Goal: Task Accomplishment & Management: Manage account settings

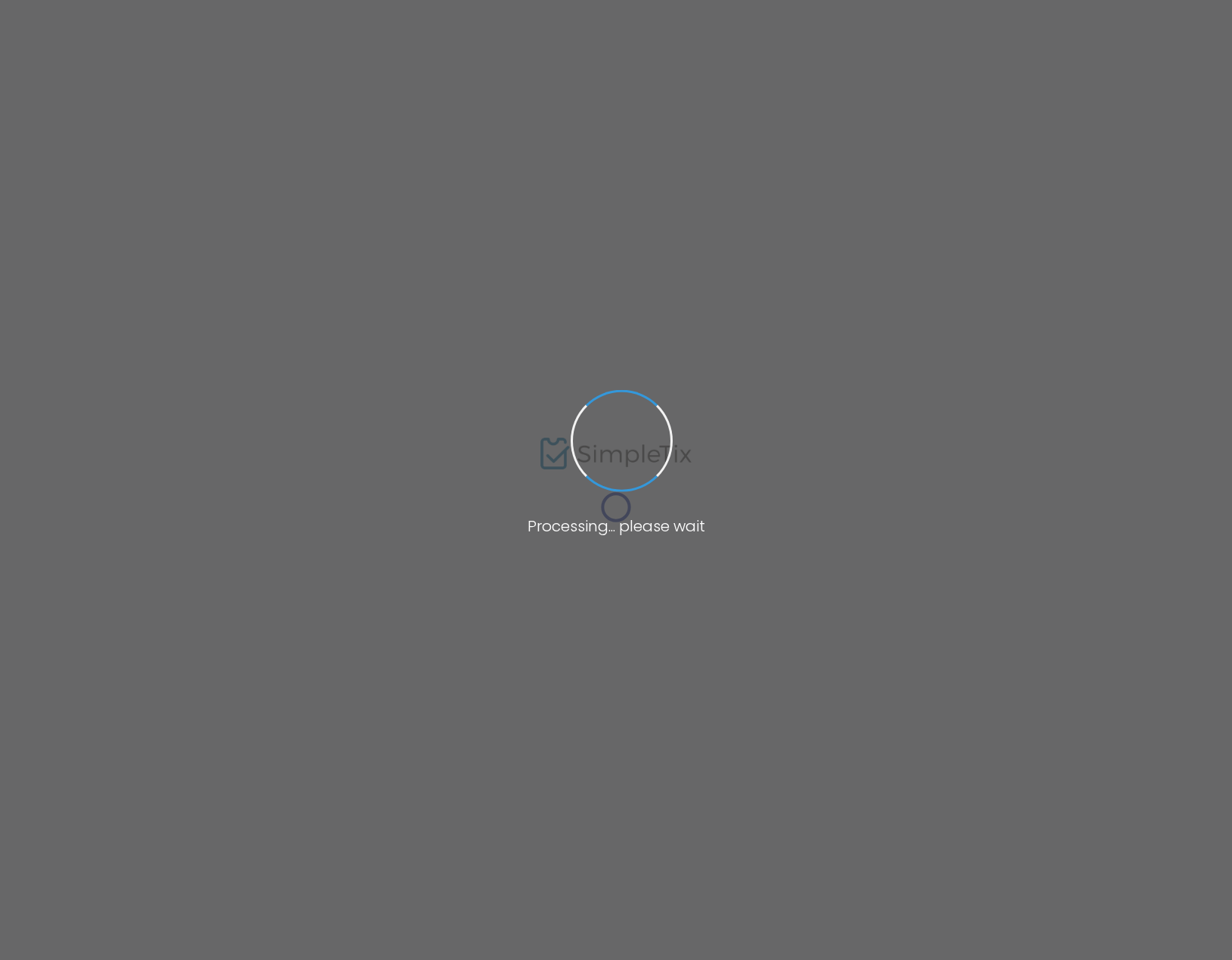
type input "High Holy Days 2025: [PERSON_NAME][GEOGRAPHIC_DATA]"
type textarea "Change This"
type input "Buy Tickets"
checkbox input "true"
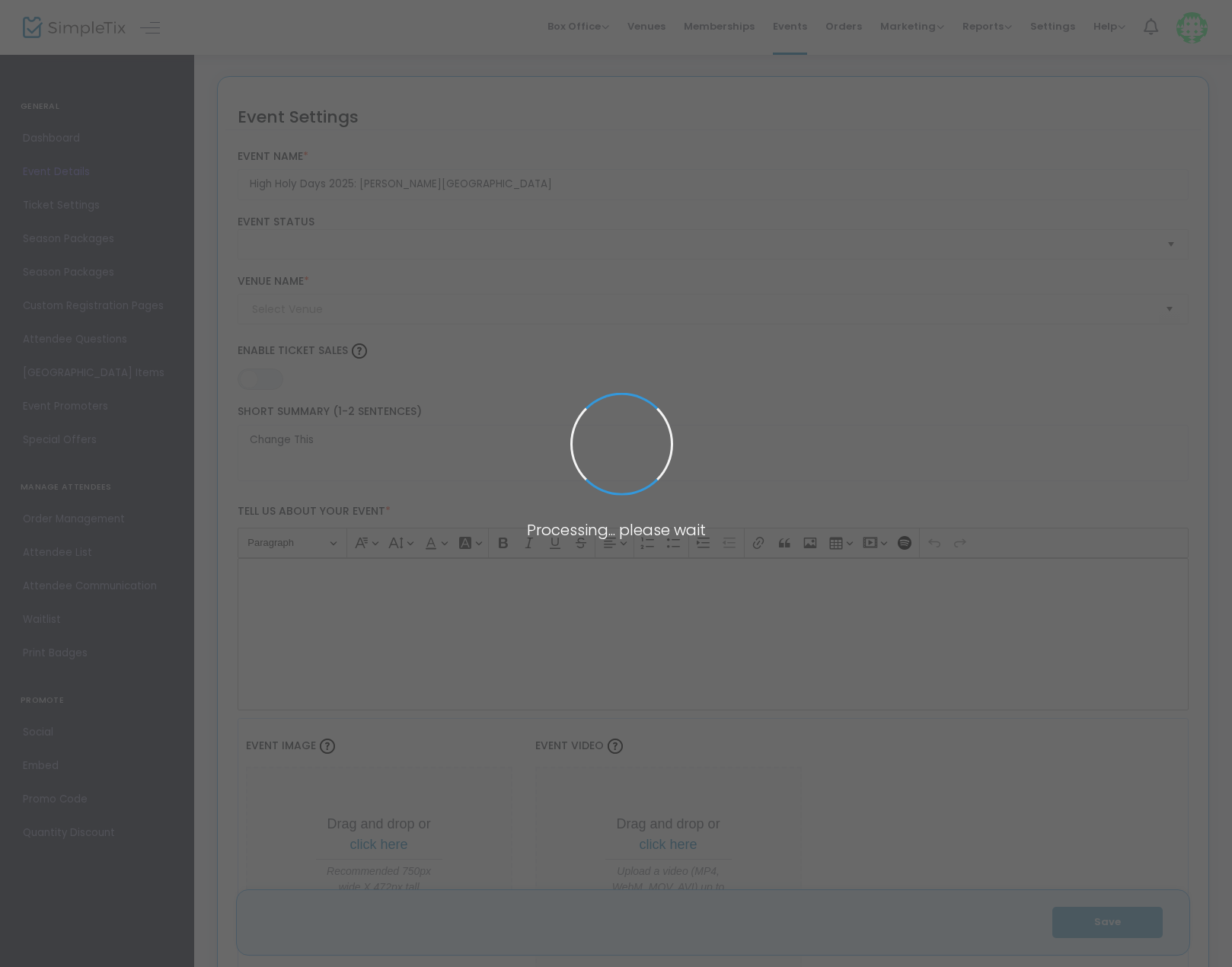
type input "[PERSON_NAME][GEOGRAPHIC_DATA][PERSON_NAME]"
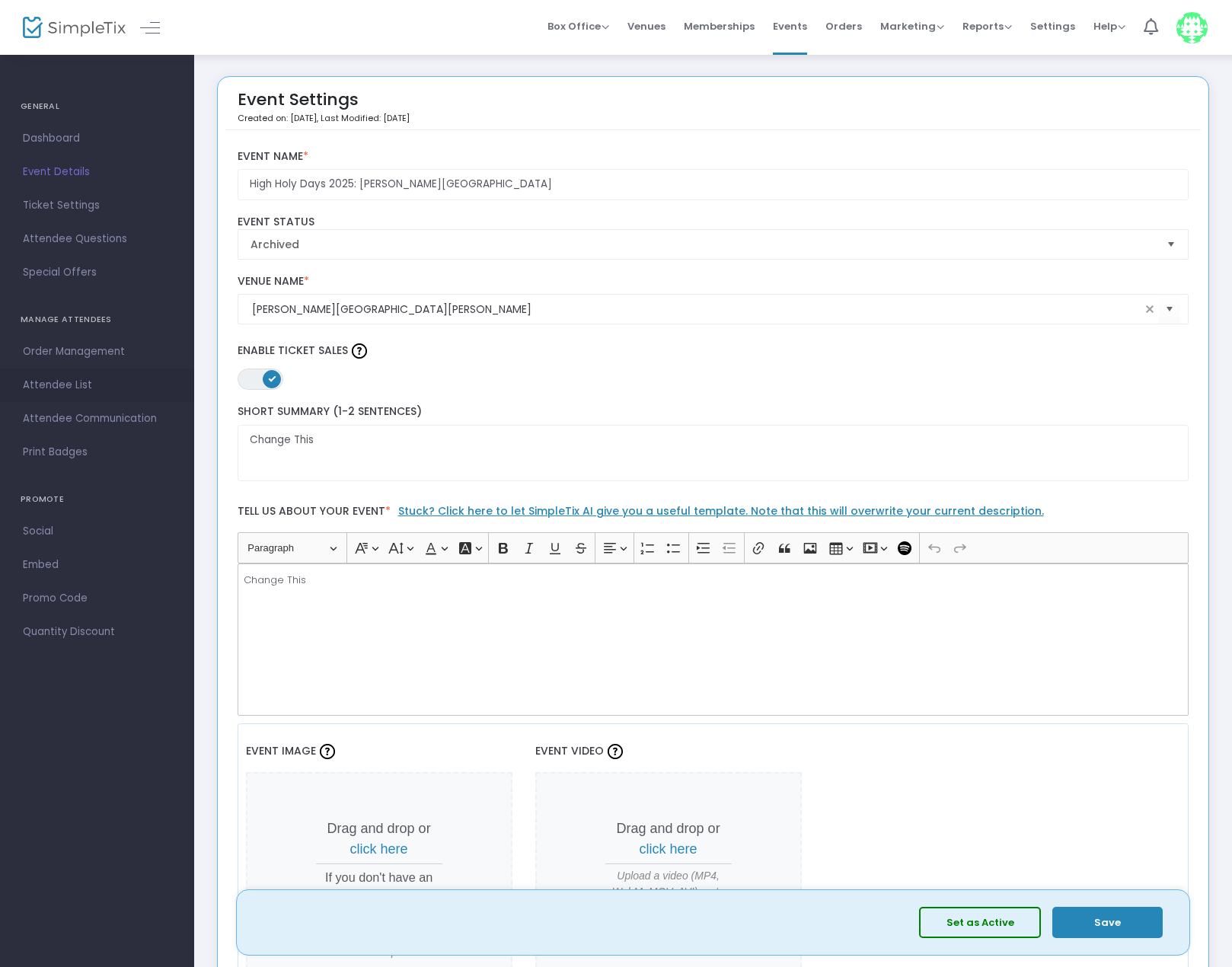
click at [55, 379] on span "Attendee List" at bounding box center [97, 386] width 148 height 20
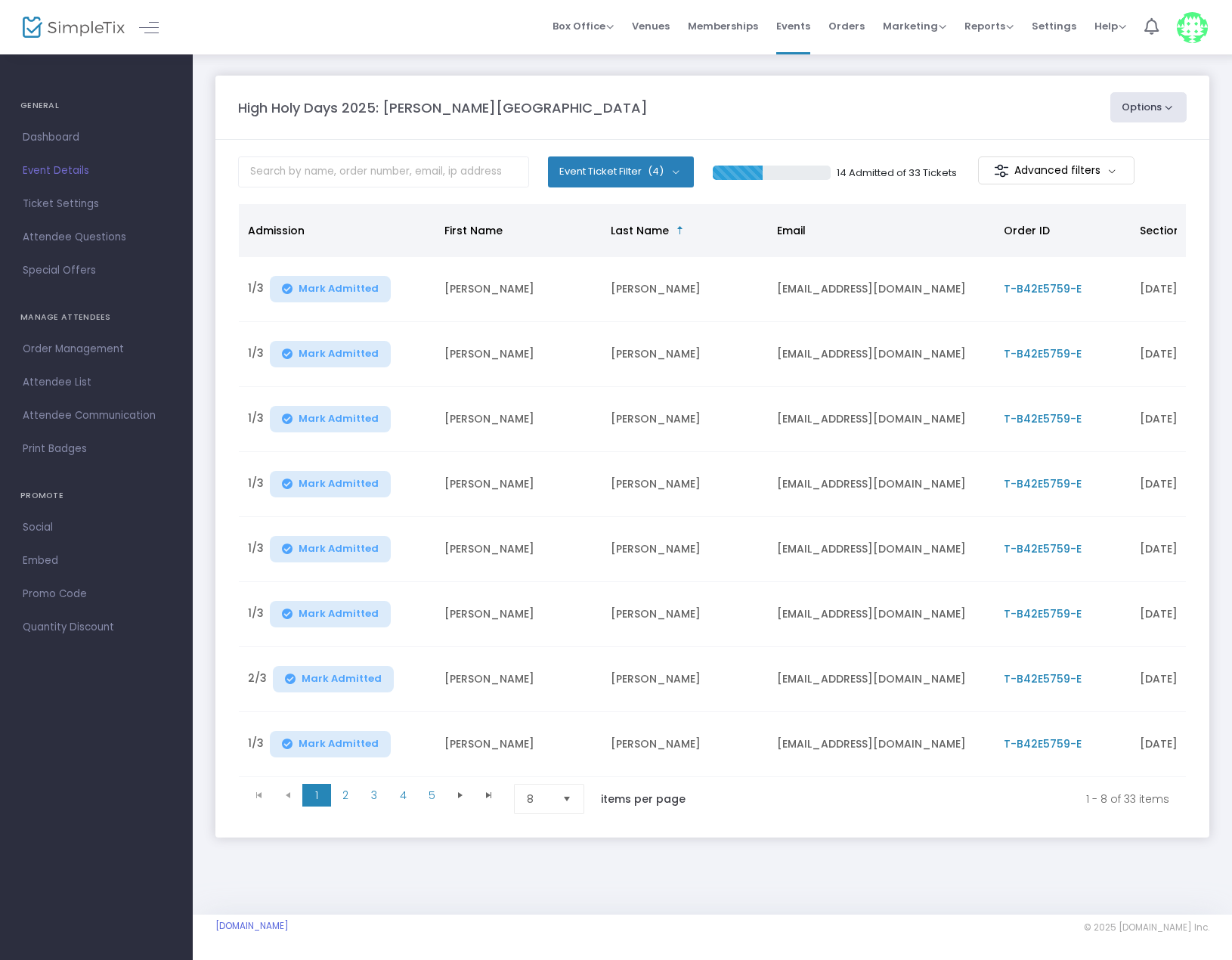
drag, startPoint x: 373, startPoint y: 152, endPoint x: 362, endPoint y: 167, distance: 18.6
click at [372, 154] on m-panel-content "Event Ticket Filter (4) Select All [DATE] [DATE] Special 1 Special 2 14 Admitte…" at bounding box center [712, 488] width 994 height 698
click at [357, 172] on input "text" at bounding box center [384, 172] width 291 height 31
type input "[PERSON_NAME]"
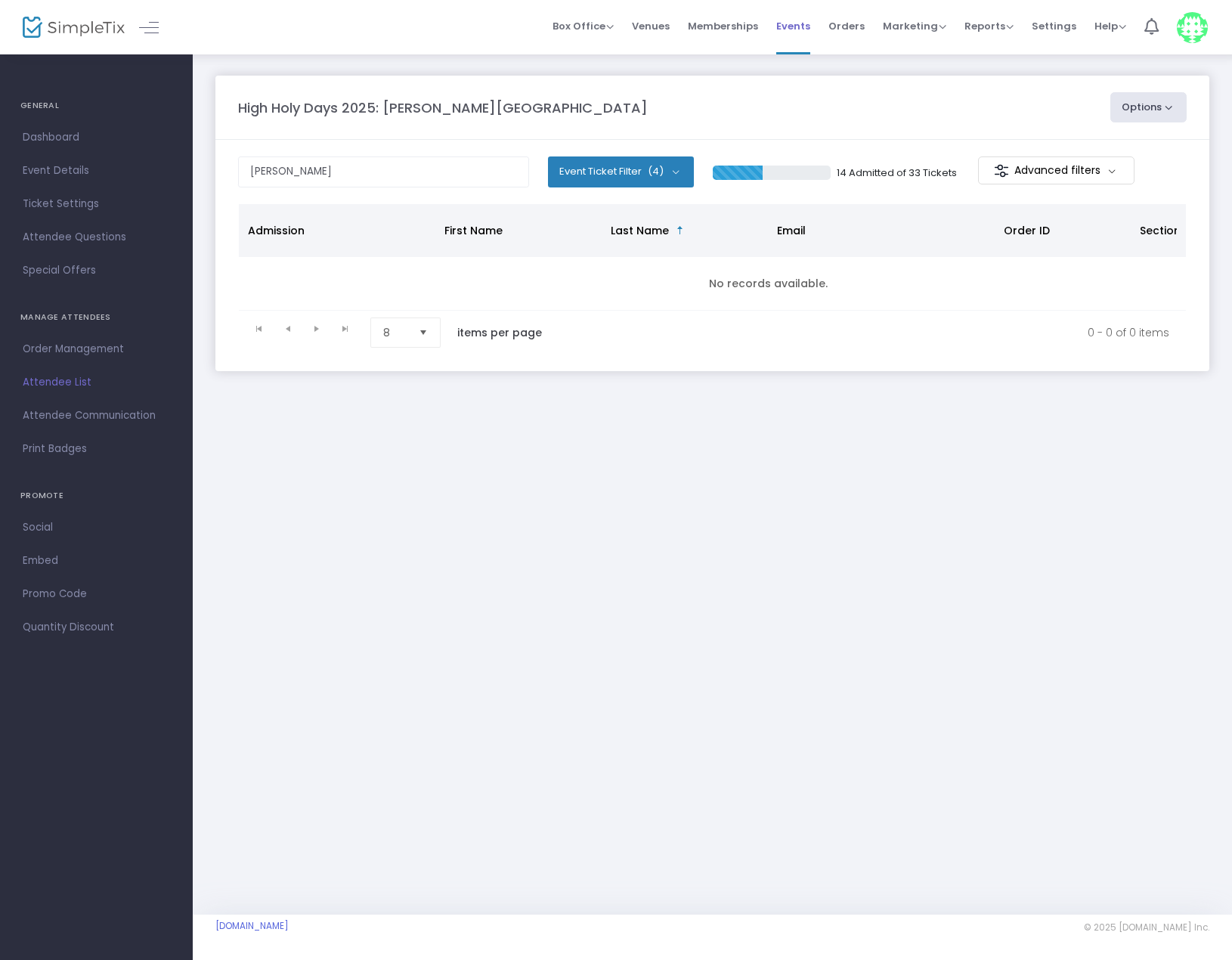
click at [791, 24] on span "Events" at bounding box center [793, 26] width 34 height 39
